Goal: Task Accomplishment & Management: Use online tool/utility

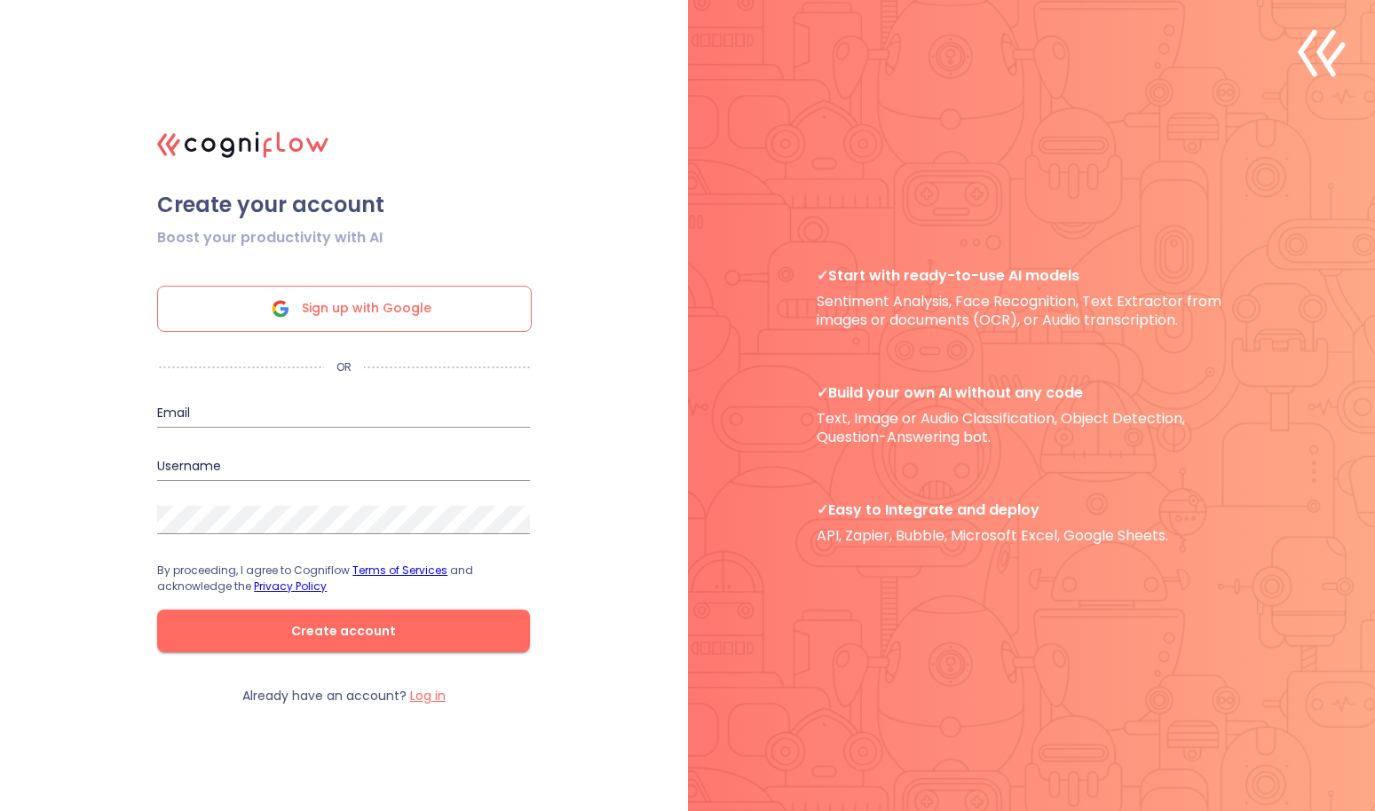
click at [391, 312] on span "Sign up with Google" at bounding box center [367, 309] width 130 height 44
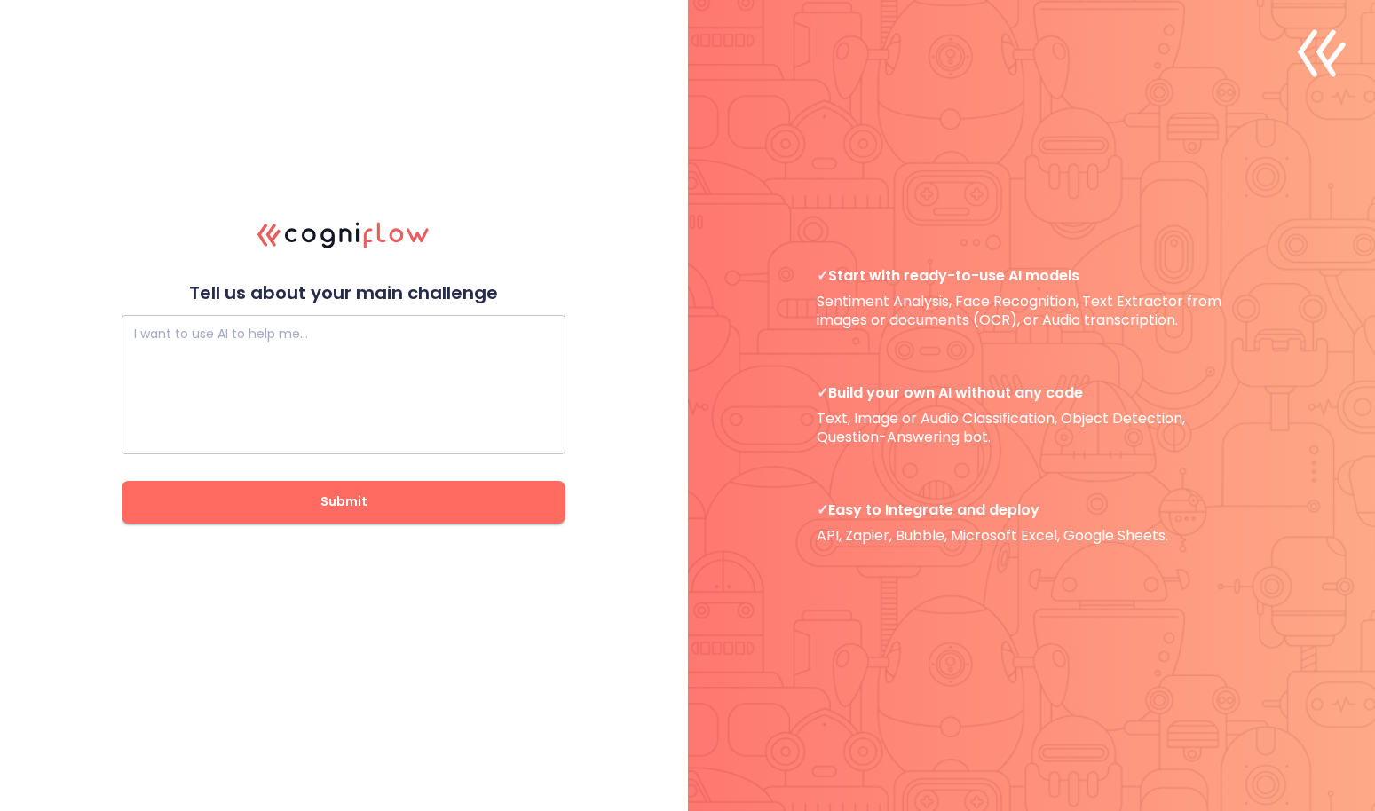
click at [157, 329] on div "I want to use AI to help me…" at bounding box center [344, 384] width 444 height 139
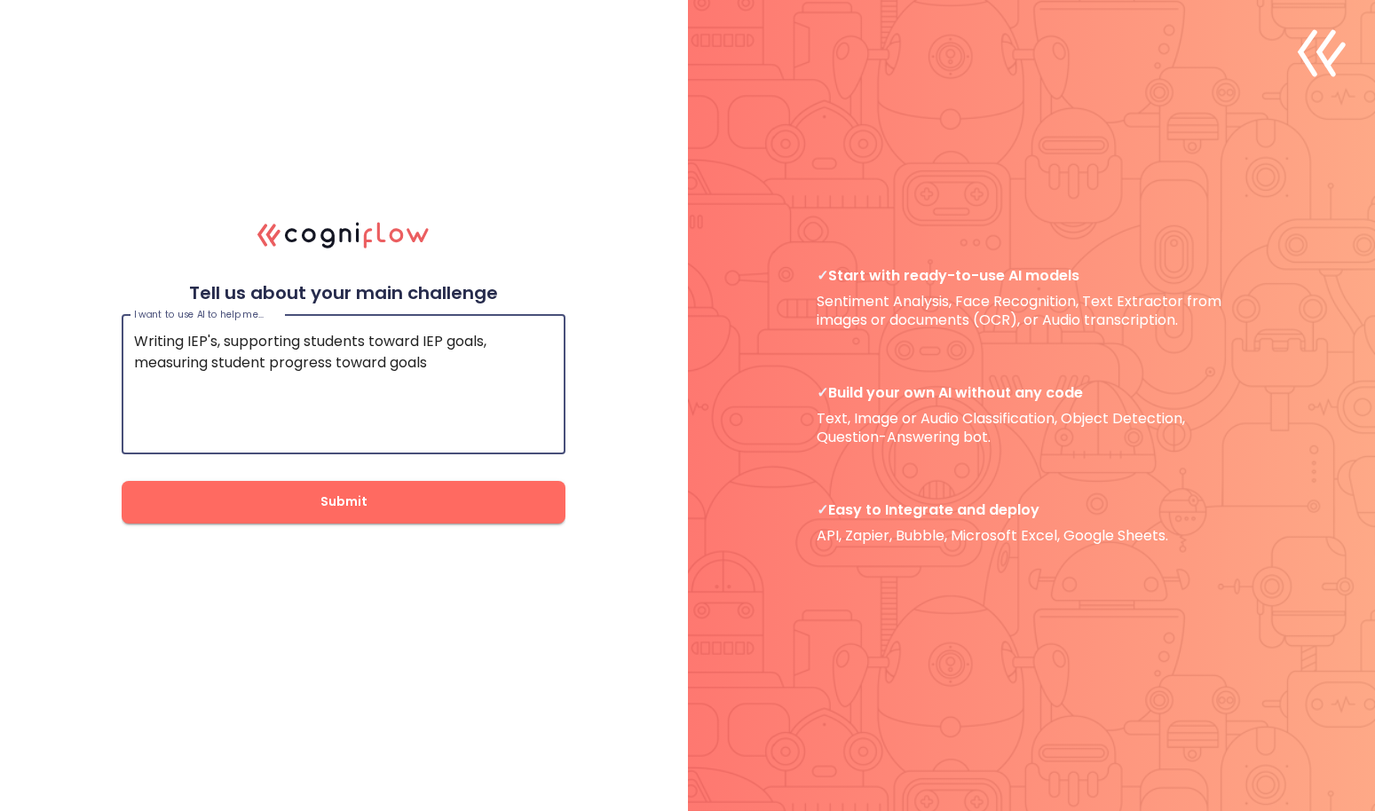
type textarea "Writing IEP's, supporting students toward IEP goals, measuring student progress…"
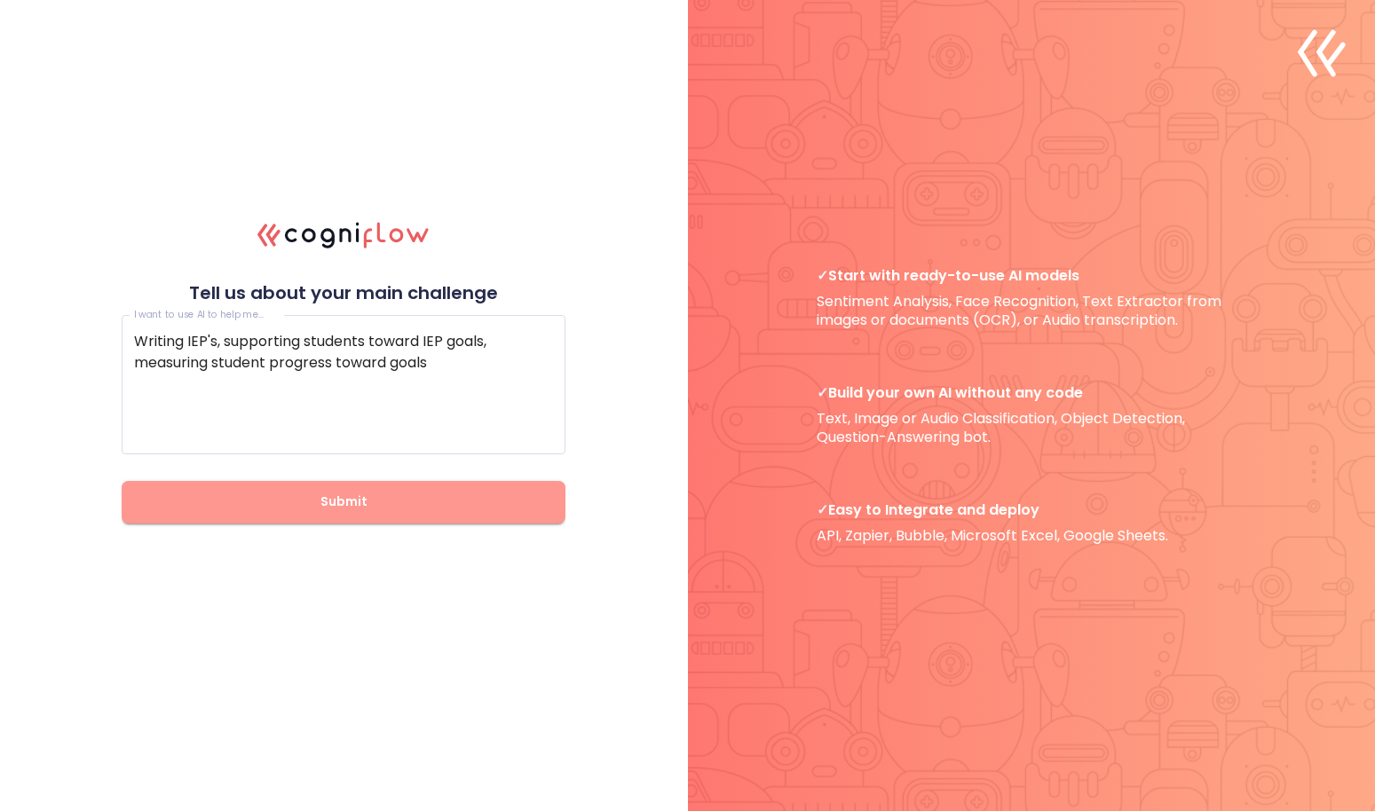
click at [323, 495] on span "Submit" at bounding box center [343, 502] width 387 height 22
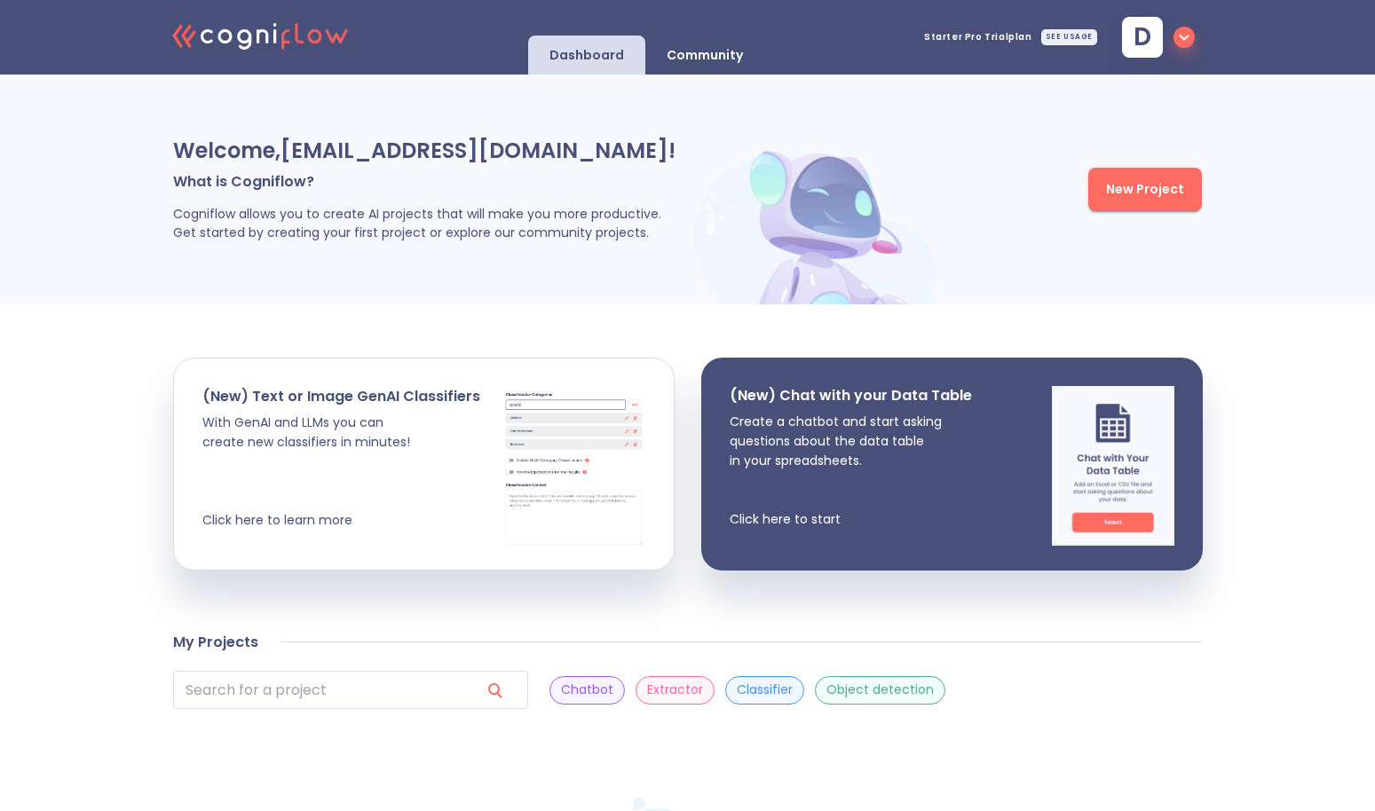
click at [1139, 187] on span "New Project" at bounding box center [1145, 189] width 78 height 22
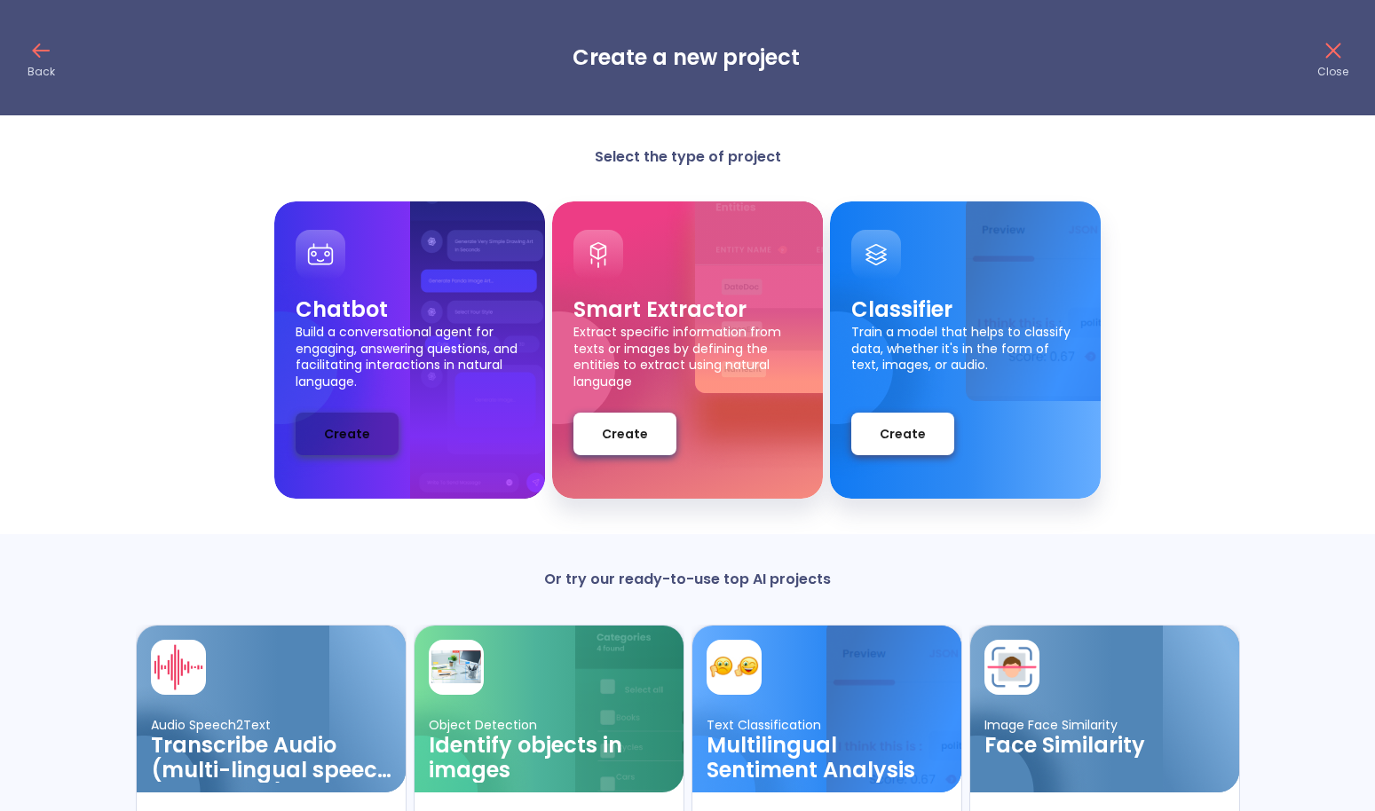
click at [363, 431] on span "Create" at bounding box center [347, 434] width 46 height 22
